Goal: Find specific page/section: Find specific page/section

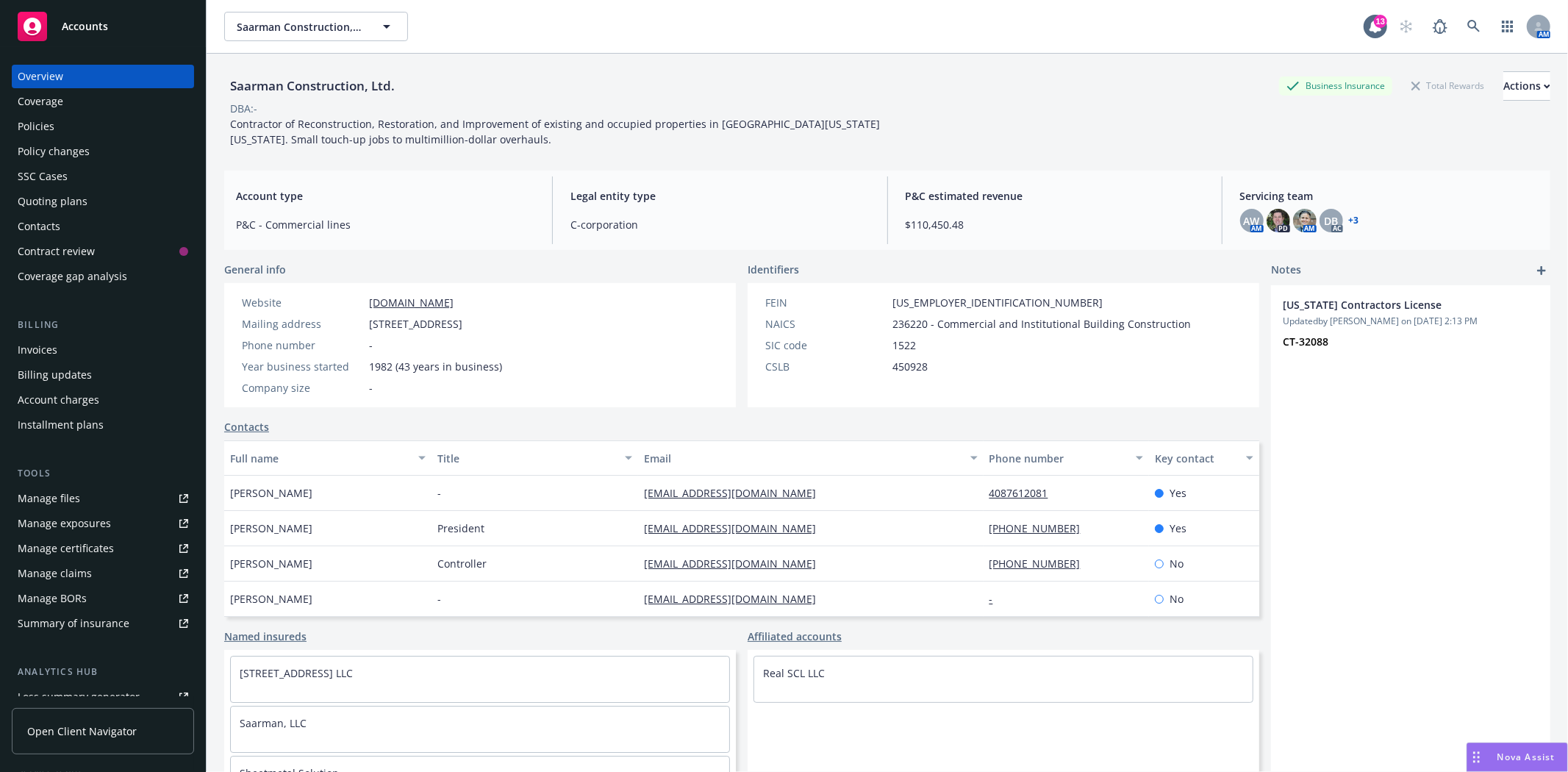
scroll to position [54, 0]
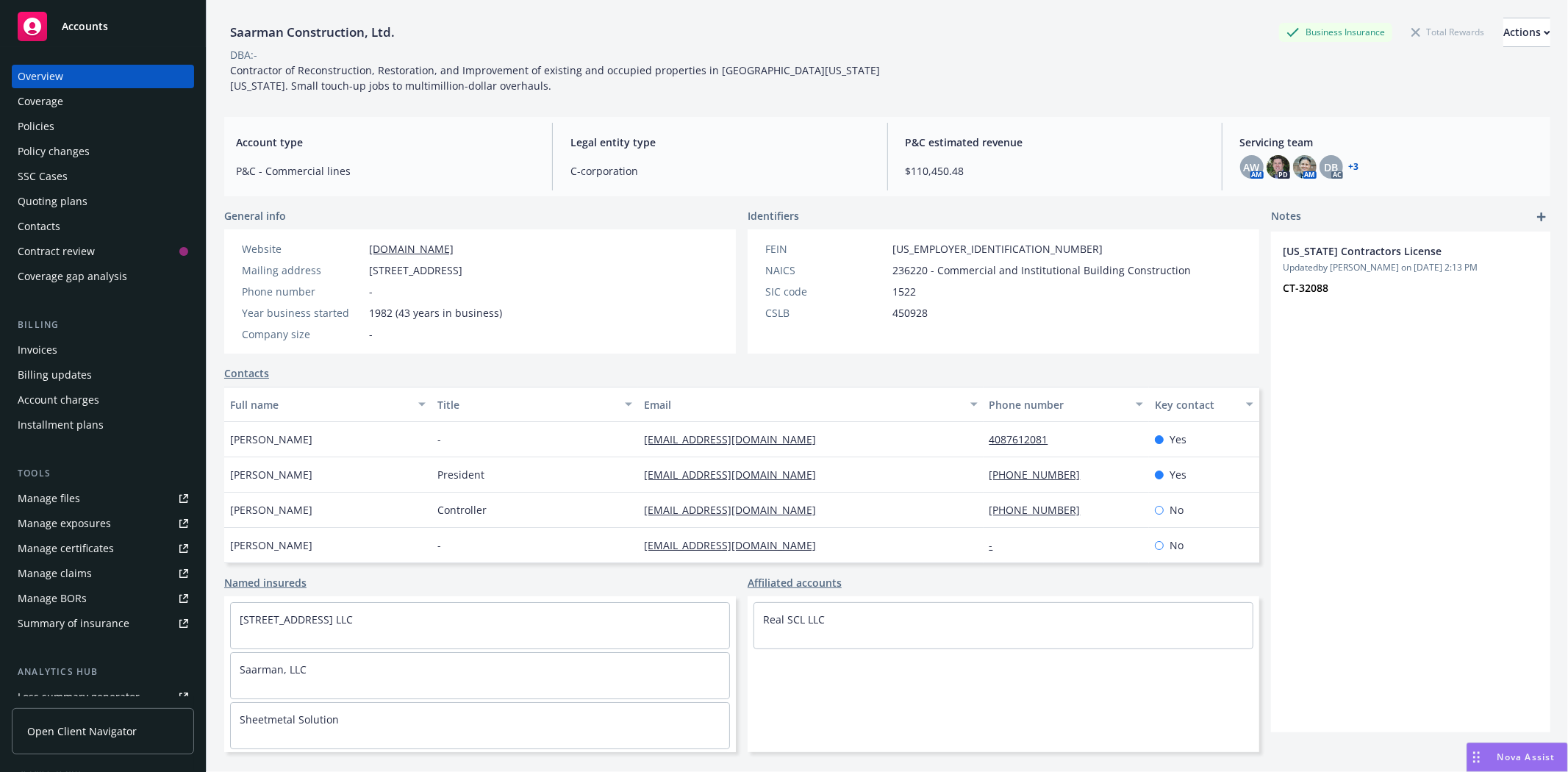
click at [99, 29] on span "Accounts" at bounding box center [84, 25] width 47 height 11
